Goal: Task Accomplishment & Management: Use online tool/utility

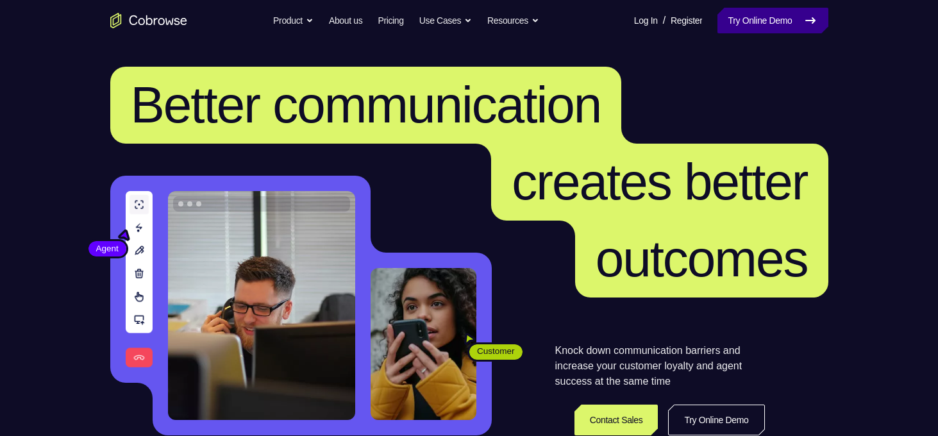
drag, startPoint x: 0, startPoint y: 0, endPoint x: 761, endPoint y: 20, distance: 761.5
click at [761, 20] on link "Try Online Demo" at bounding box center [772, 21] width 110 height 26
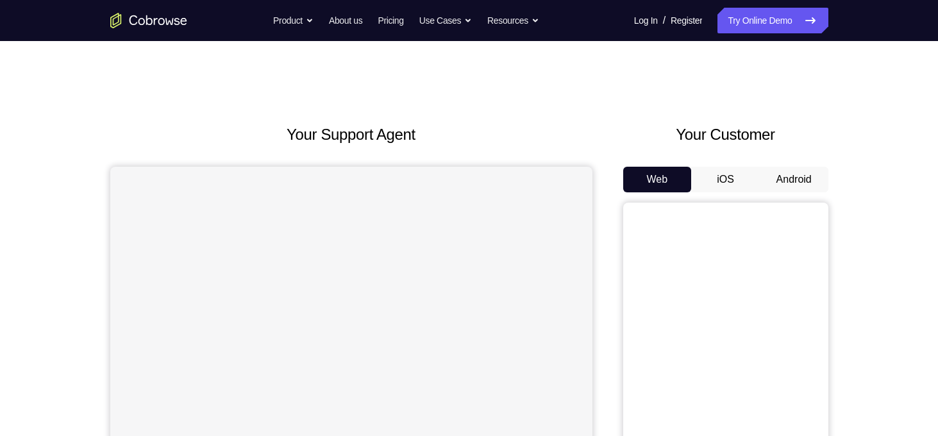
click at [786, 178] on button "Android" at bounding box center [793, 180] width 69 height 26
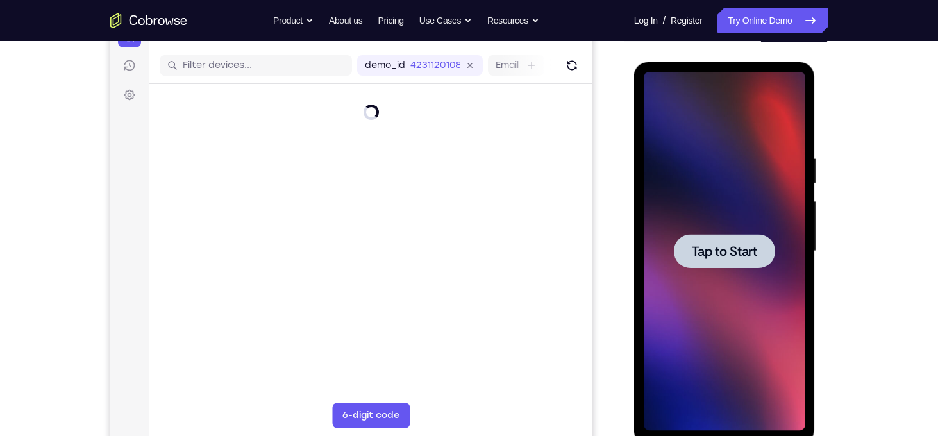
click at [721, 247] on span "Tap to Start" at bounding box center [723, 251] width 65 height 13
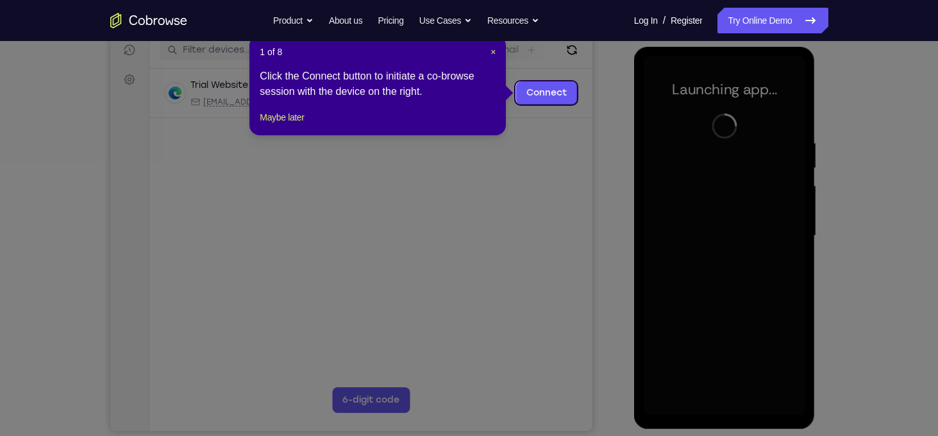
scroll to position [166, 0]
click at [496, 53] on div "1 of 8 × Click the Connect button to initiate a co-browse session with the devi…" at bounding box center [377, 85] width 256 height 100
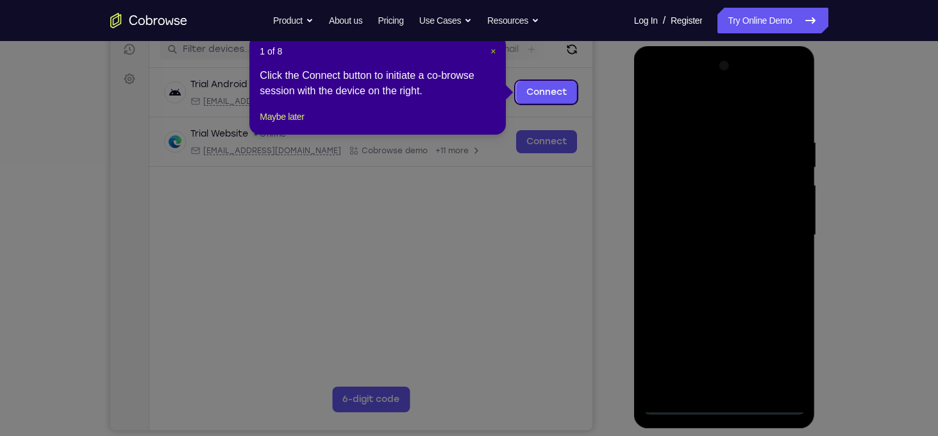
click at [493, 51] on span "×" at bounding box center [492, 51] width 5 height 10
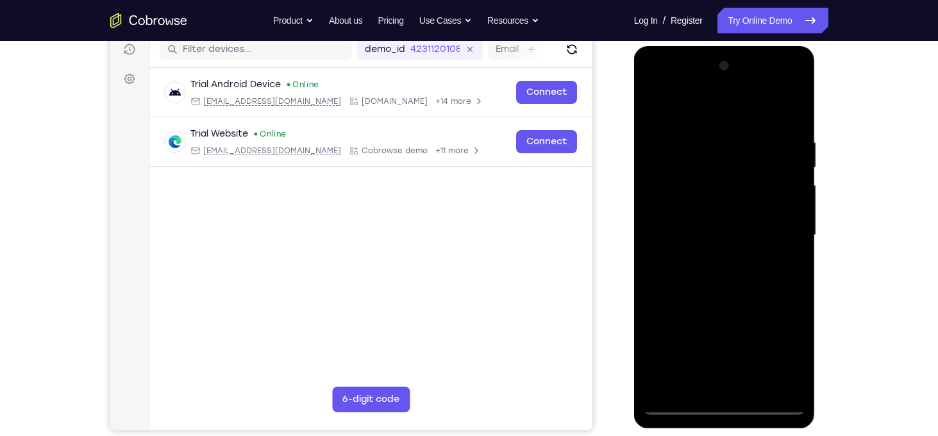
click at [726, 399] on div at bounding box center [723, 235] width 161 height 359
click at [726, 404] on div at bounding box center [723, 235] width 161 height 359
click at [782, 338] on div at bounding box center [723, 235] width 161 height 359
click at [704, 112] on div at bounding box center [723, 235] width 161 height 359
click at [773, 235] on div at bounding box center [723, 235] width 161 height 359
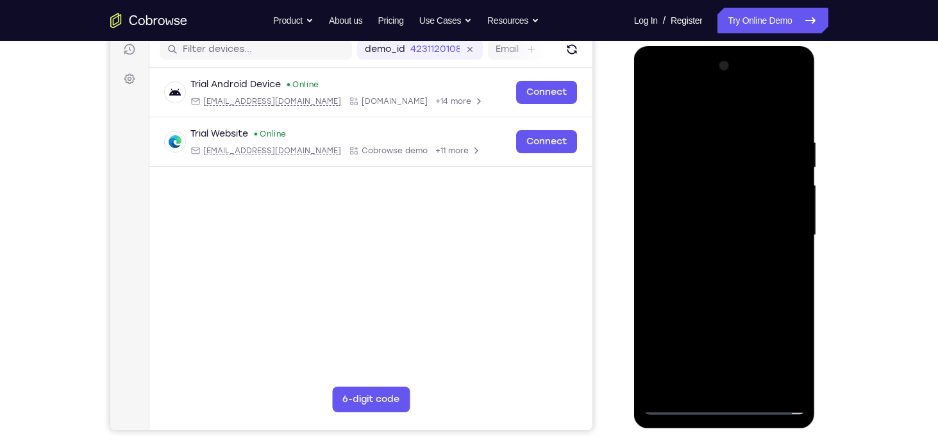
click at [710, 263] on div at bounding box center [723, 235] width 161 height 359
click at [722, 220] on div at bounding box center [723, 235] width 161 height 359
click at [730, 212] on div at bounding box center [723, 235] width 161 height 359
click at [731, 231] on div at bounding box center [723, 235] width 161 height 359
click at [739, 277] on div at bounding box center [723, 235] width 161 height 359
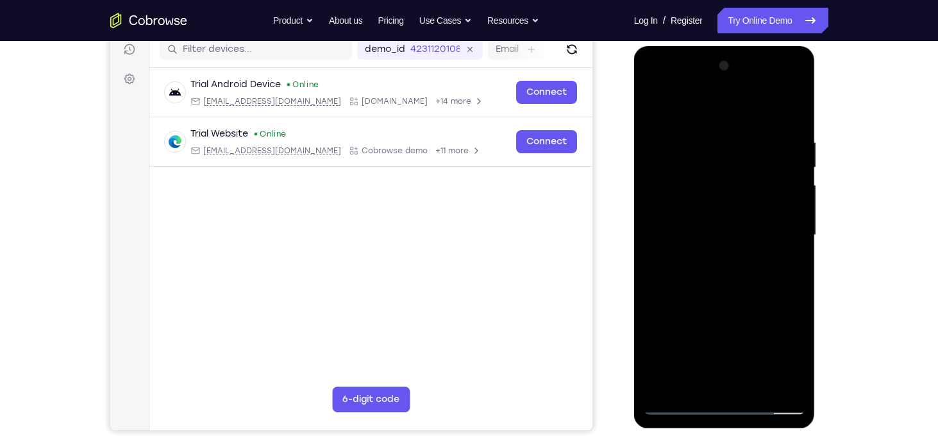
click at [747, 290] on div at bounding box center [723, 235] width 161 height 359
click at [798, 102] on div at bounding box center [723, 235] width 161 height 359
click at [752, 384] on div at bounding box center [723, 235] width 161 height 359
click at [741, 303] on div at bounding box center [723, 235] width 161 height 359
click at [682, 409] on div at bounding box center [723, 235] width 161 height 359
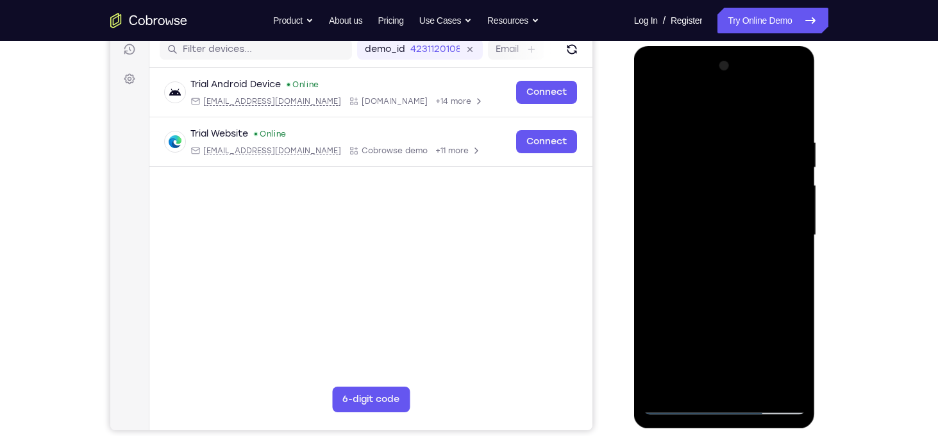
click at [786, 383] on div at bounding box center [723, 235] width 161 height 359
click at [667, 327] on div at bounding box center [723, 235] width 161 height 359
drag, startPoint x: 725, startPoint y: 287, endPoint x: 734, endPoint y: 238, distance: 49.4
click at [734, 238] on div at bounding box center [723, 235] width 161 height 359
click at [685, 345] on div at bounding box center [723, 235] width 161 height 359
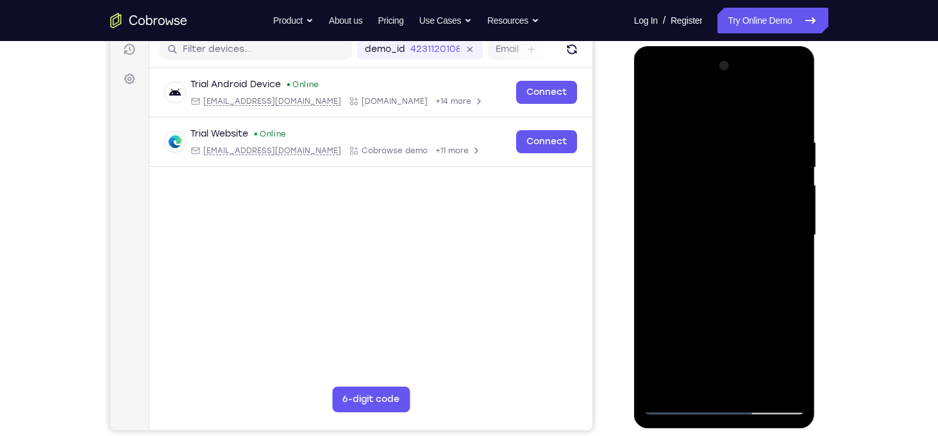
drag, startPoint x: 731, startPoint y: 167, endPoint x: 734, endPoint y: 92, distance: 75.0
click at [734, 92] on div at bounding box center [723, 235] width 161 height 359
click at [657, 101] on div at bounding box center [723, 235] width 161 height 359
click at [655, 103] on div at bounding box center [723, 235] width 161 height 359
click at [785, 390] on div at bounding box center [723, 235] width 161 height 359
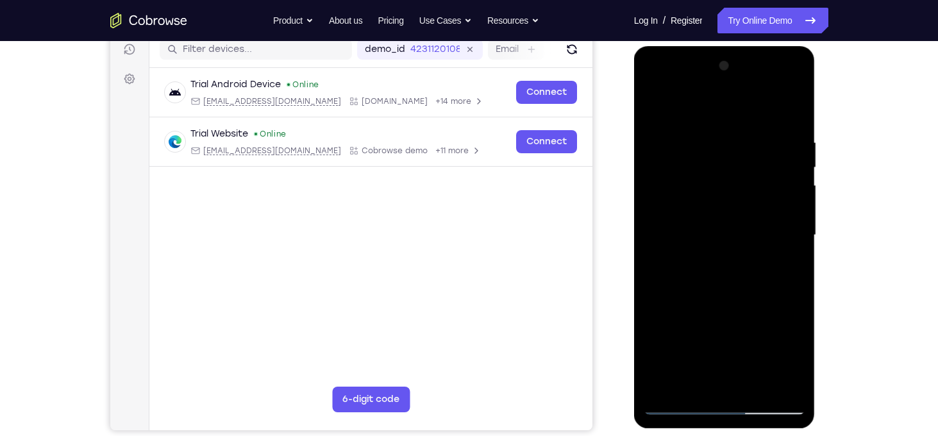
click at [664, 305] on div at bounding box center [723, 235] width 161 height 359
click at [795, 202] on div at bounding box center [723, 235] width 161 height 359
click at [659, 381] on div at bounding box center [723, 235] width 161 height 359
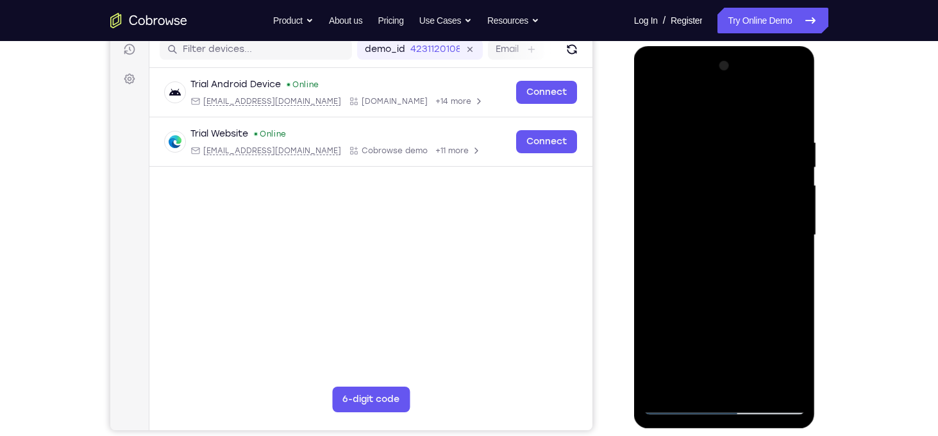
click at [659, 381] on div at bounding box center [723, 235] width 161 height 359
click at [719, 143] on div at bounding box center [723, 235] width 161 height 359
click at [789, 232] on div at bounding box center [723, 235] width 161 height 359
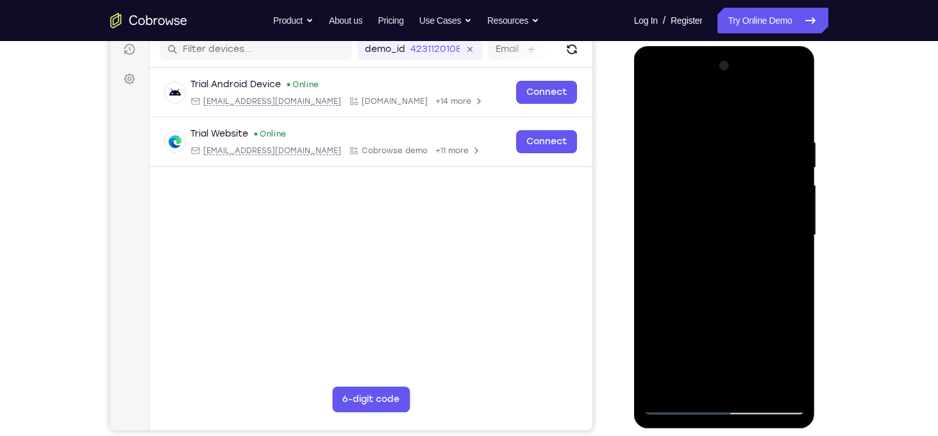
click at [791, 113] on div at bounding box center [723, 235] width 161 height 359
click at [663, 380] on div at bounding box center [723, 235] width 161 height 359
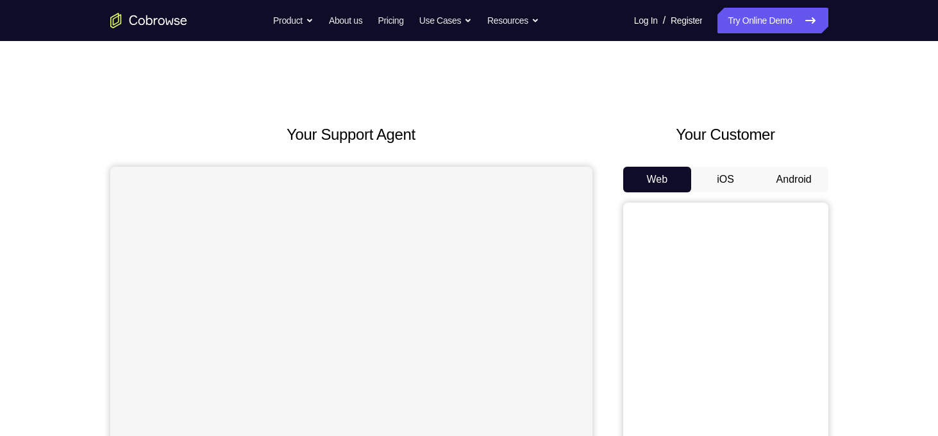
click at [786, 173] on button "Android" at bounding box center [793, 180] width 69 height 26
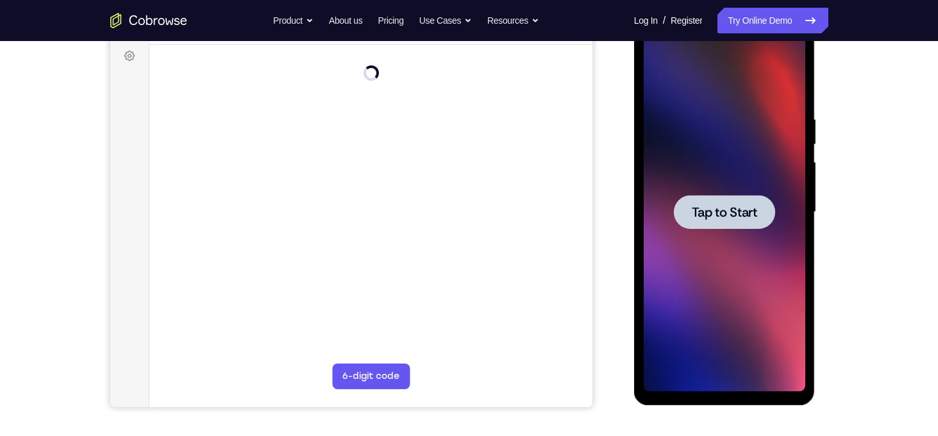
click at [736, 231] on div at bounding box center [723, 212] width 161 height 359
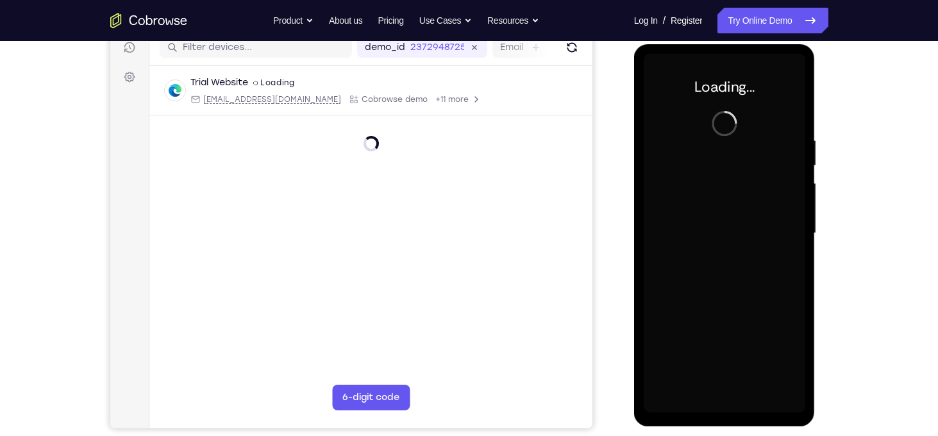
scroll to position [164, 0]
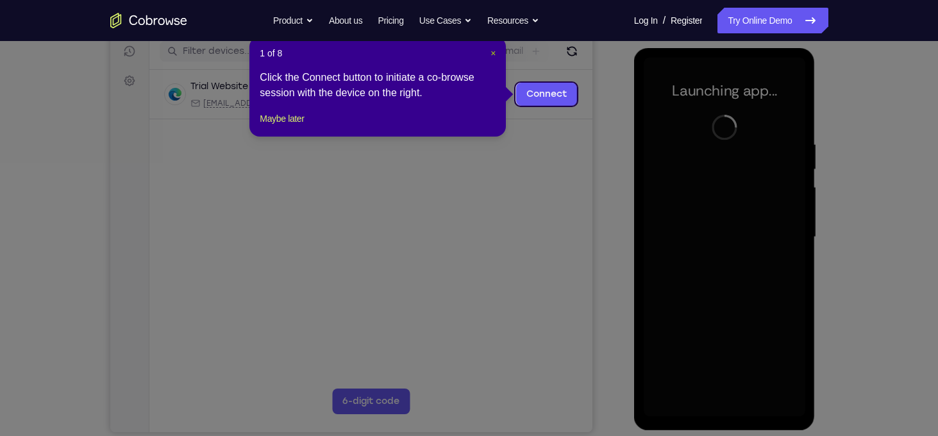
click at [492, 53] on span "×" at bounding box center [492, 53] width 5 height 10
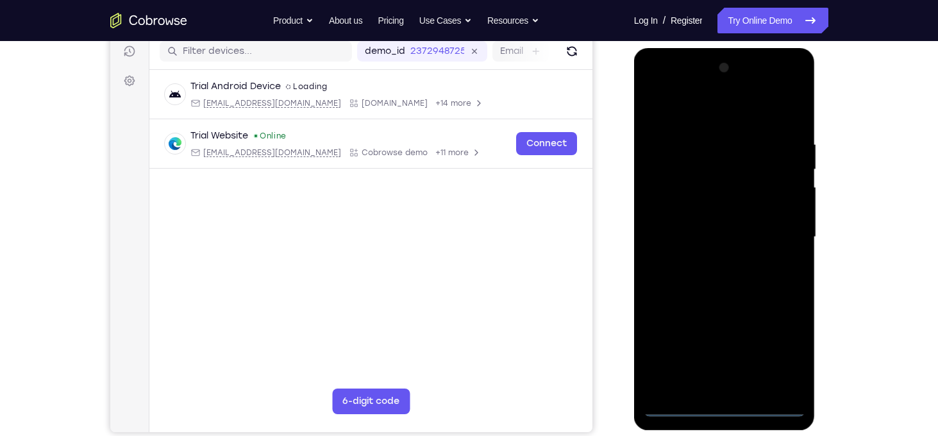
click at [725, 403] on div at bounding box center [723, 237] width 161 height 359
click at [779, 363] on div at bounding box center [723, 237] width 161 height 359
click at [719, 110] on div at bounding box center [723, 237] width 161 height 359
click at [777, 236] on div at bounding box center [723, 237] width 161 height 359
click at [707, 261] on div at bounding box center [723, 237] width 161 height 359
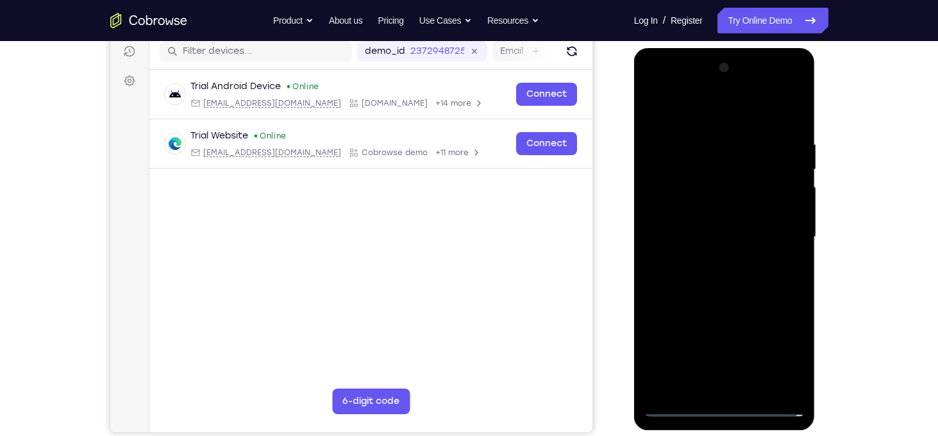
click at [701, 222] on div at bounding box center [723, 237] width 161 height 359
click at [704, 218] on div at bounding box center [723, 237] width 161 height 359
click at [708, 230] on div at bounding box center [723, 237] width 161 height 359
click at [720, 293] on div at bounding box center [723, 237] width 161 height 359
click at [705, 132] on div at bounding box center [723, 237] width 161 height 359
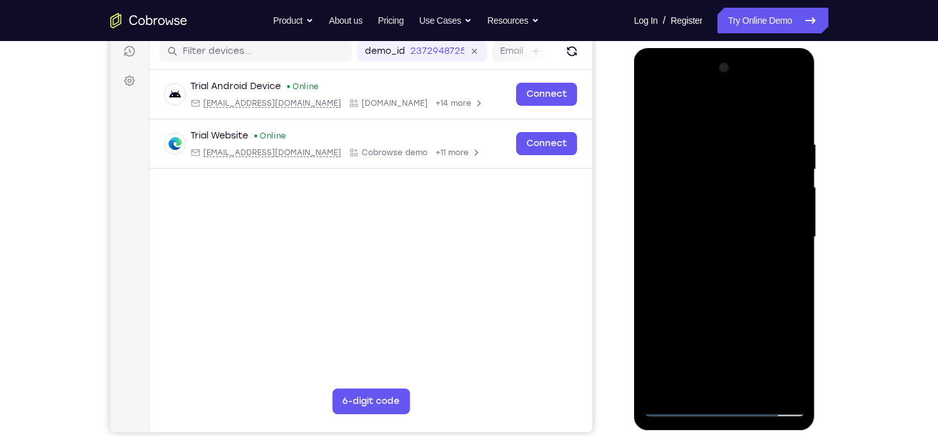
click at [777, 110] on div at bounding box center [723, 237] width 161 height 359
click at [776, 384] on div at bounding box center [723, 237] width 161 height 359
click at [790, 154] on div at bounding box center [723, 237] width 161 height 359
click at [791, 110] on div at bounding box center [723, 237] width 161 height 359
click at [759, 138] on div at bounding box center [723, 237] width 161 height 359
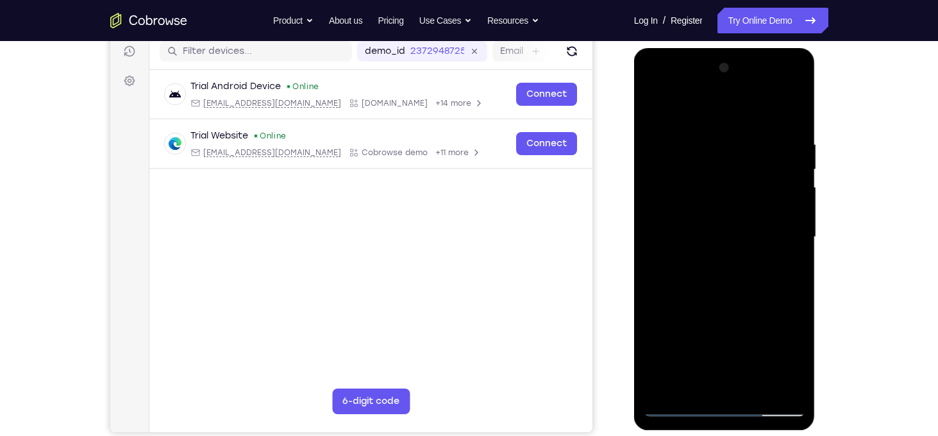
click at [791, 112] on div at bounding box center [723, 237] width 161 height 359
click at [757, 386] on div at bounding box center [723, 237] width 161 height 359
click at [745, 304] on div at bounding box center [723, 237] width 161 height 359
click at [655, 108] on div at bounding box center [723, 237] width 161 height 359
click at [782, 393] on div at bounding box center [723, 237] width 161 height 359
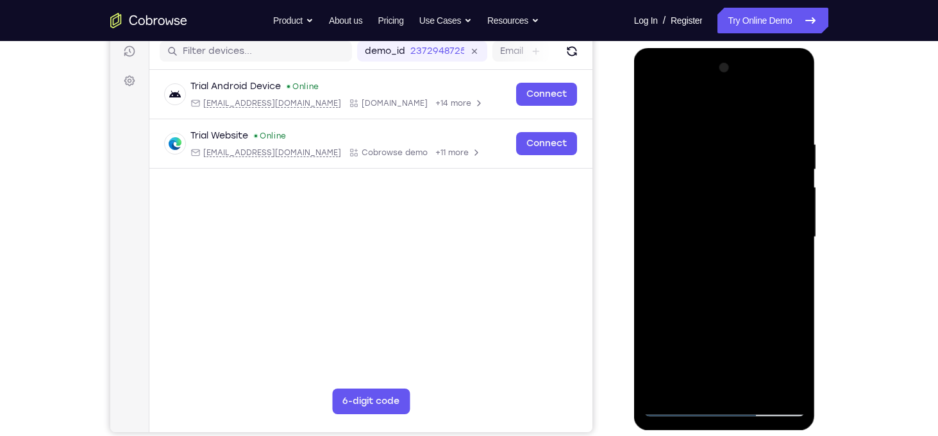
click at [665, 340] on div at bounding box center [723, 237] width 161 height 359
drag, startPoint x: 665, startPoint y: 340, endPoint x: 686, endPoint y: 468, distance: 130.4
click at [686, 433] on html "Online web based iOS Simulators and Android Emulators. Run iPhone, iPad, Mobile…" at bounding box center [725, 240] width 183 height 384
click at [670, 391] on div at bounding box center [723, 237] width 161 height 359
click at [795, 107] on div at bounding box center [723, 237] width 161 height 359
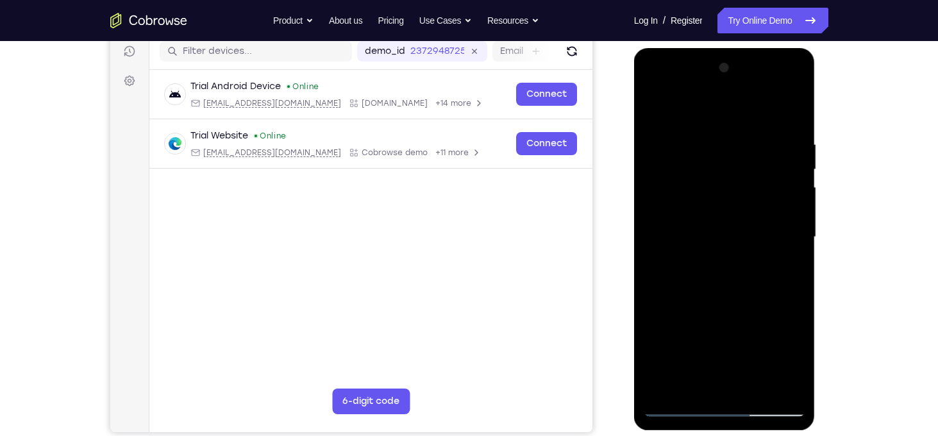
click at [697, 150] on div at bounding box center [723, 237] width 161 height 359
click at [691, 136] on div at bounding box center [723, 237] width 161 height 359
click at [665, 384] on div at bounding box center [723, 237] width 161 height 359
